Goal: Download file/media

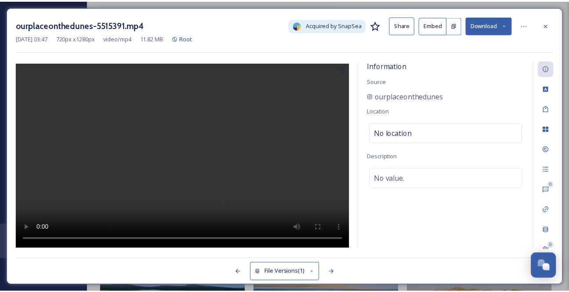
scroll to position [1597, 0]
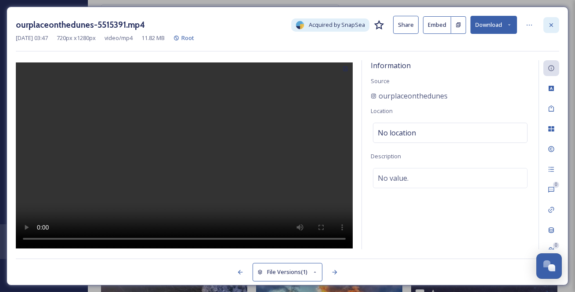
click at [548, 27] on icon at bounding box center [551, 25] width 7 height 7
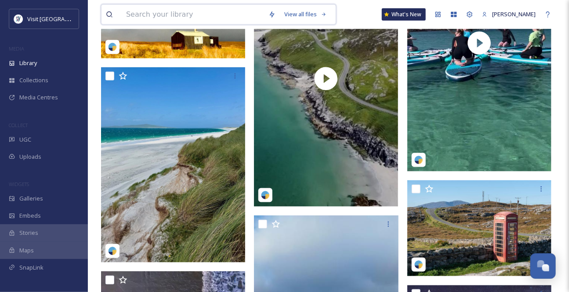
click at [187, 15] on input at bounding box center [193, 14] width 142 height 19
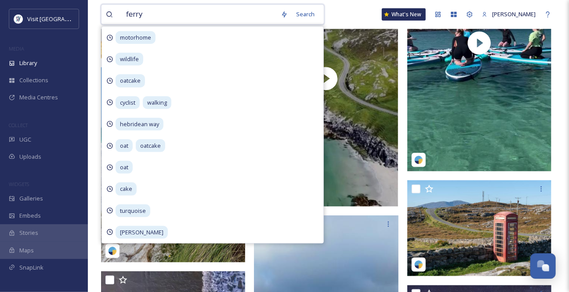
type input "ferry"
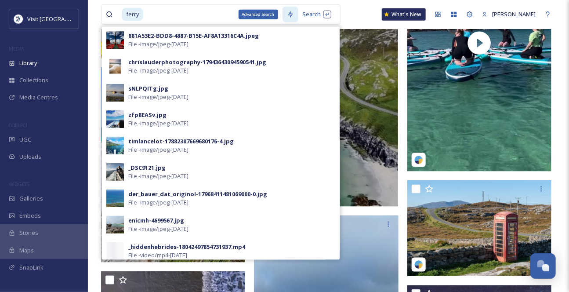
click at [298, 14] on div "Advanced Search" at bounding box center [290, 15] width 16 height 16
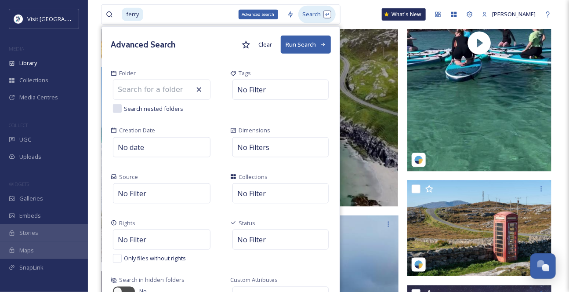
click at [315, 11] on div "Search" at bounding box center [316, 14] width 37 height 17
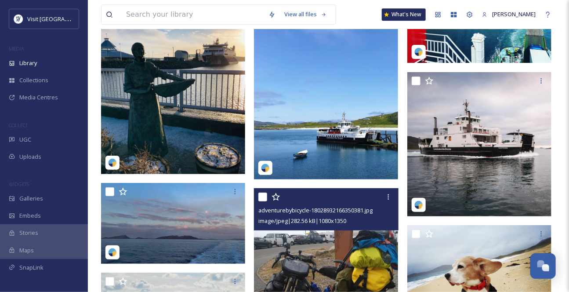
scroll to position [2196, 0]
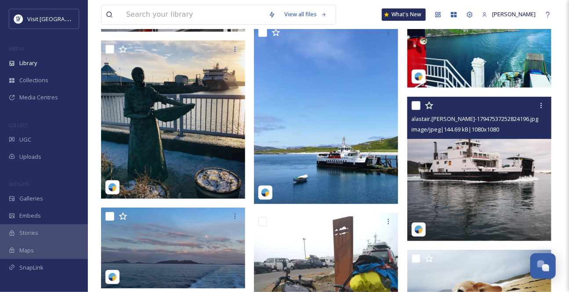
click at [491, 171] on img at bounding box center [479, 169] width 144 height 144
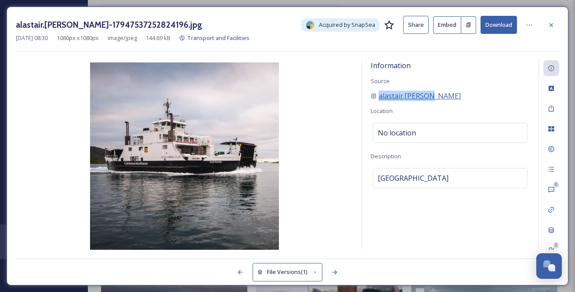
drag, startPoint x: 455, startPoint y: 106, endPoint x: 380, endPoint y: 109, distance: 75.6
click at [380, 101] on div "alastair.[PERSON_NAME]" at bounding box center [450, 95] width 159 height 11
copy span "alastair.[PERSON_NAME]"
click at [488, 19] on button "Download" at bounding box center [498, 25] width 36 height 18
click at [552, 22] on icon at bounding box center [551, 25] width 7 height 7
